Goal: Transaction & Acquisition: Purchase product/service

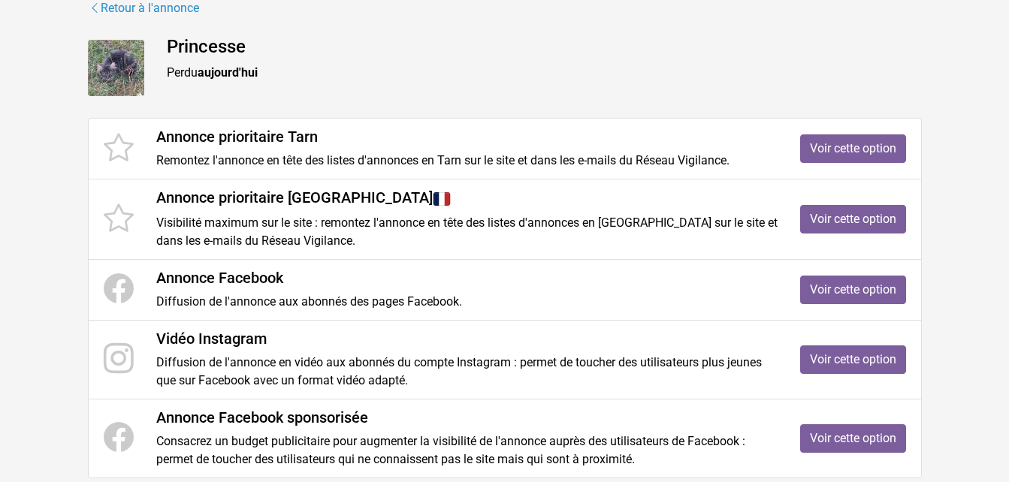
scroll to position [180, 0]
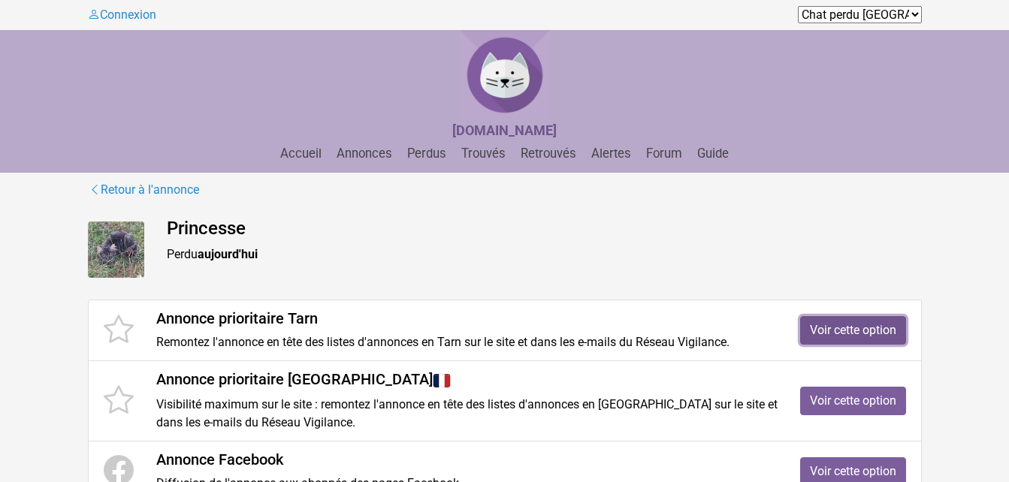
click at [817, 332] on link "Voir cette option" at bounding box center [853, 330] width 106 height 29
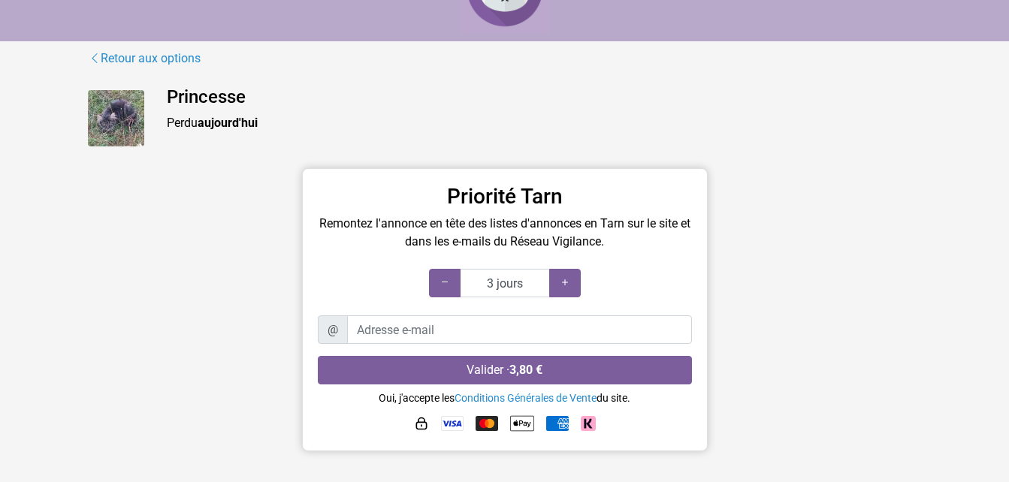
scroll to position [60, 0]
